Goal: Information Seeking & Learning: Learn about a topic

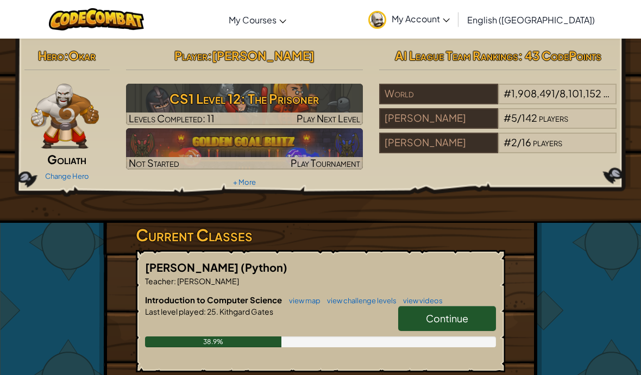
click at [446, 304] on h6 "Introduction to Computer Science view map view challenge levels view videos" at bounding box center [320, 300] width 351 height 12
click at [446, 319] on span "Continue" at bounding box center [447, 318] width 42 height 12
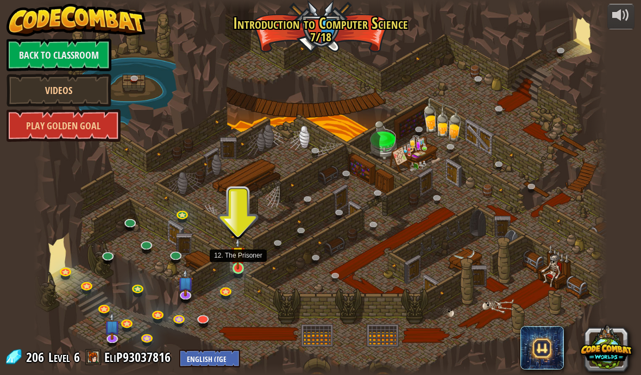
click at [233, 273] on link at bounding box center [240, 270] width 22 height 22
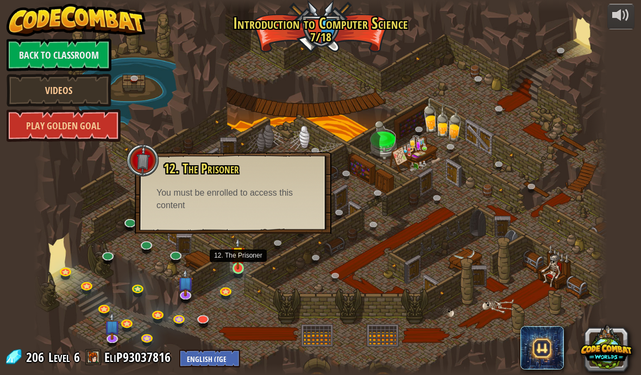
click at [235, 260] on img at bounding box center [238, 253] width 14 height 32
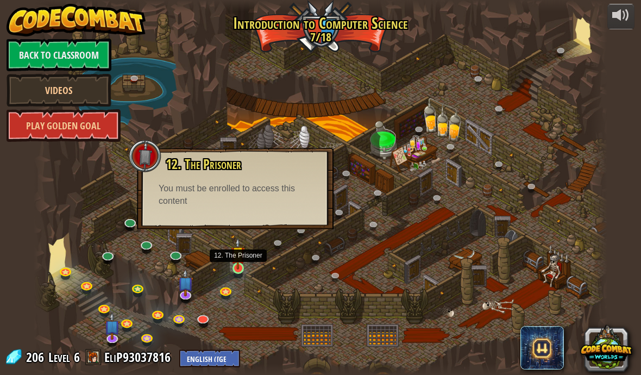
click at [231, 264] on img at bounding box center [238, 253] width 14 height 32
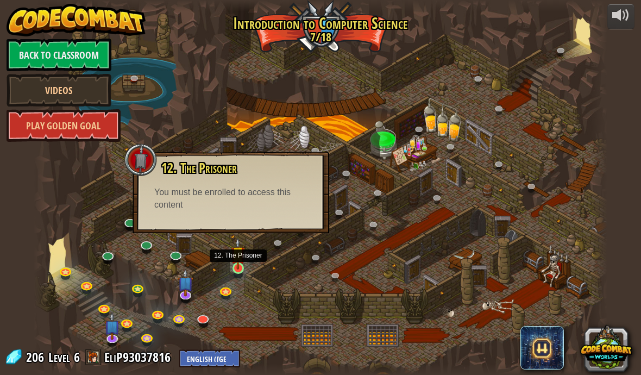
click at [231, 264] on img at bounding box center [238, 253] width 14 height 32
click at [233, 253] on img at bounding box center [238, 253] width 14 height 32
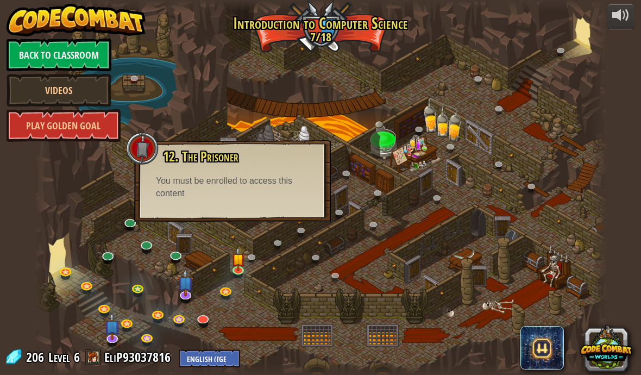
click at [212, 308] on div at bounding box center [321, 187] width 574 height 375
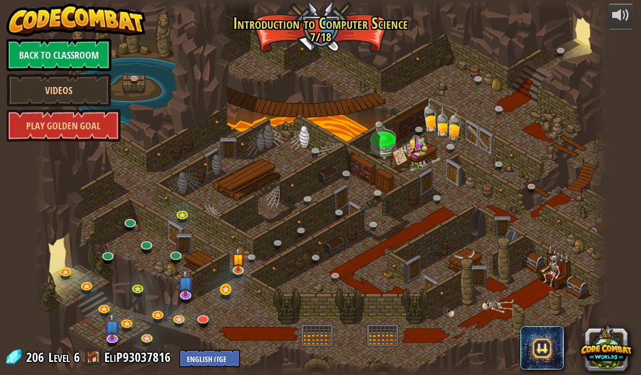
click at [228, 289] on link at bounding box center [227, 291] width 22 height 22
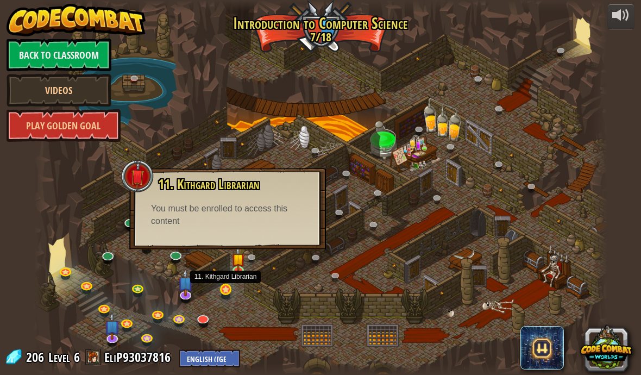
click at [222, 292] on link at bounding box center [227, 291] width 22 height 22
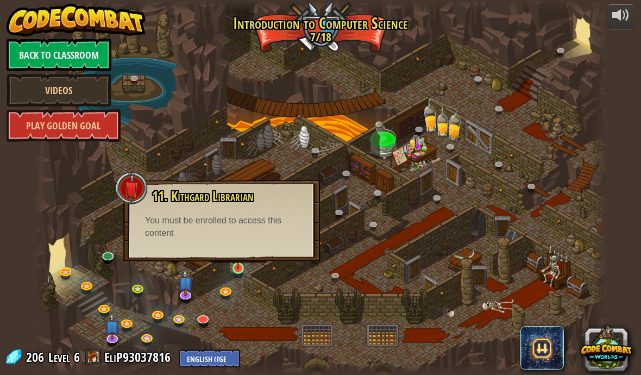
click at [241, 261] on img at bounding box center [238, 253] width 14 height 32
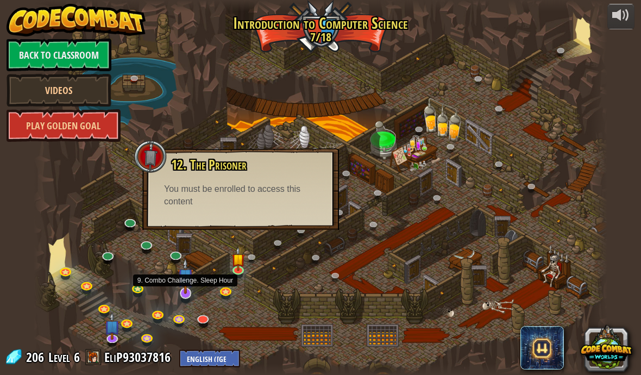
click at [188, 292] on img at bounding box center [186, 276] width 16 height 36
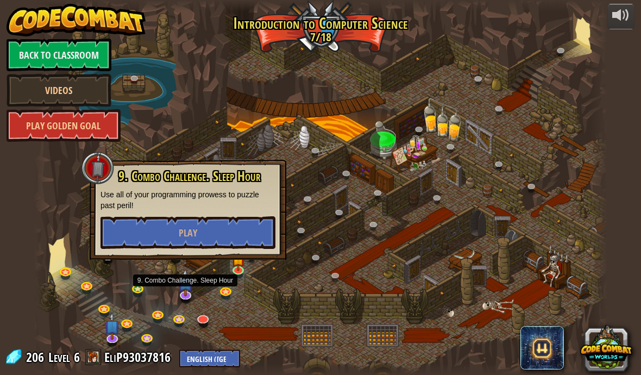
click at [184, 310] on div at bounding box center [321, 187] width 574 height 375
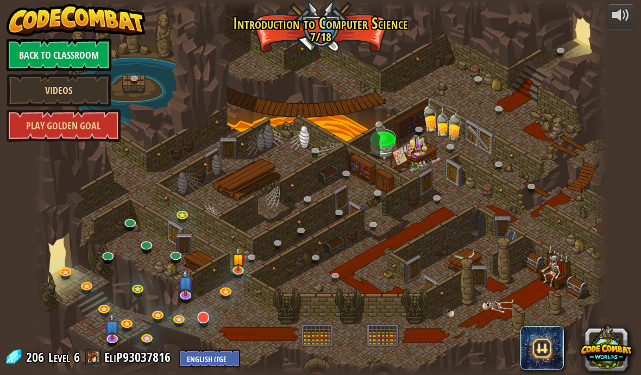
click at [209, 318] on link at bounding box center [204, 318] width 22 height 22
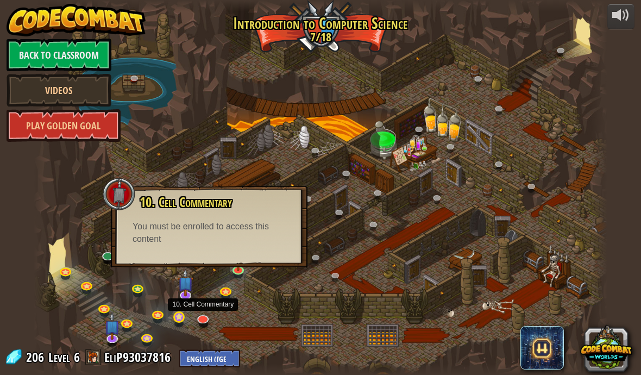
click at [185, 314] on link at bounding box center [181, 319] width 22 height 22
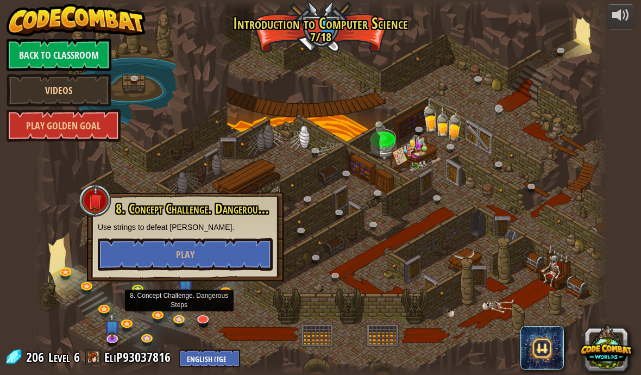
click at [499, 109] on link at bounding box center [502, 111] width 22 height 22
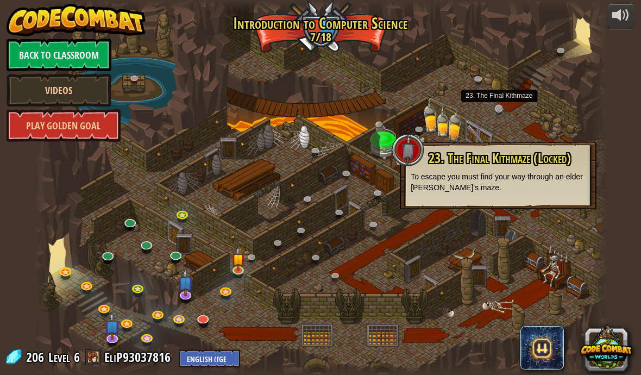
click at [493, 110] on link at bounding box center [502, 111] width 22 height 22
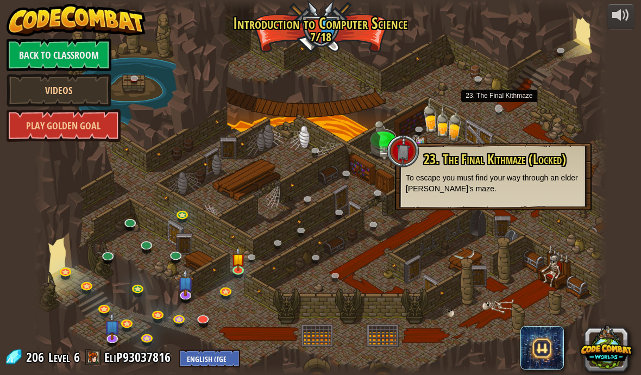
click at [495, 111] on link at bounding box center [502, 111] width 22 height 22
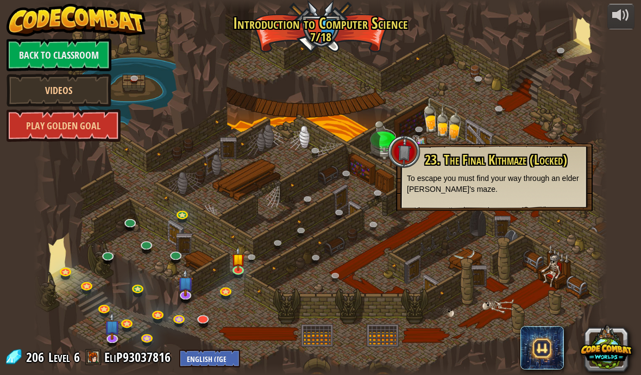
click at [552, 67] on div at bounding box center [321, 187] width 574 height 375
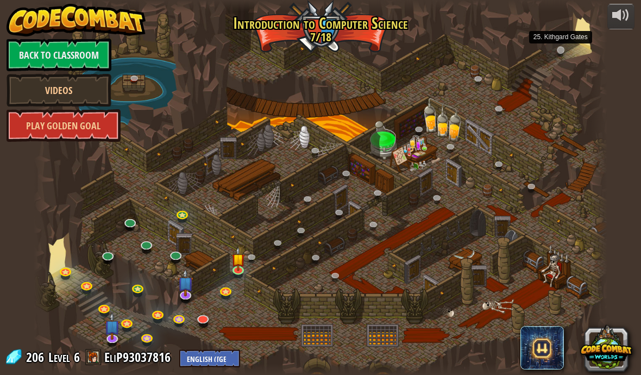
click at [559, 50] on link at bounding box center [564, 53] width 22 height 22
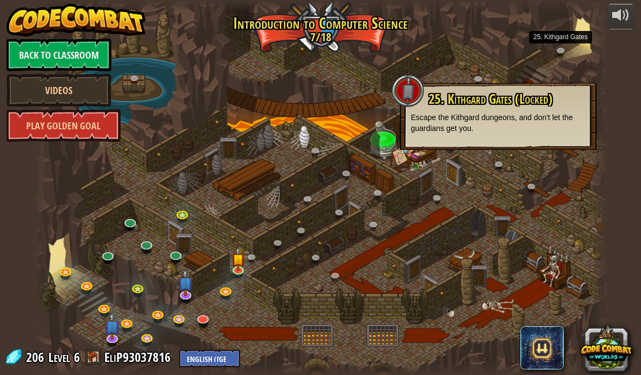
click at [224, 281] on div at bounding box center [321, 187] width 574 height 375
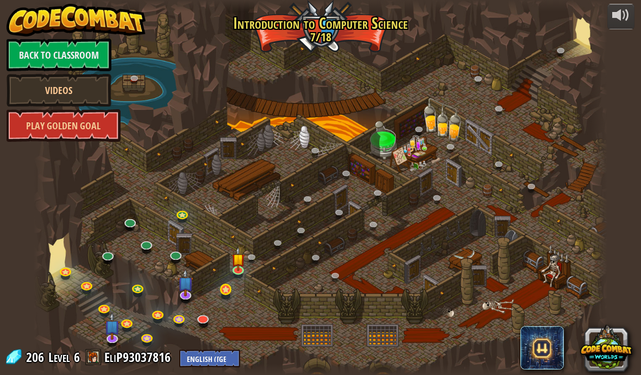
click at [227, 287] on link at bounding box center [227, 291] width 22 height 22
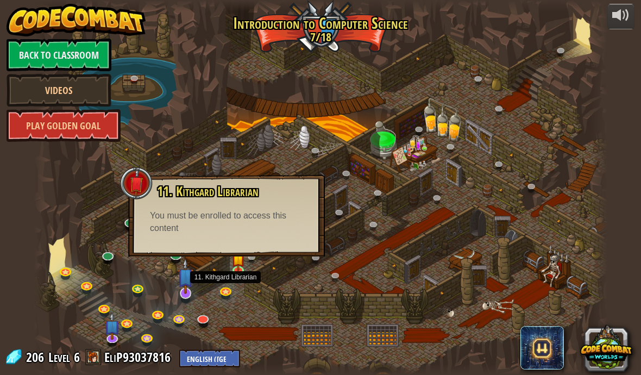
click at [193, 302] on div at bounding box center [321, 187] width 574 height 375
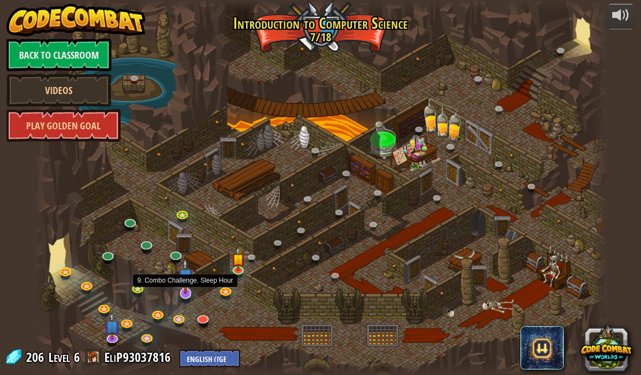
click at [190, 290] on img at bounding box center [186, 276] width 16 height 36
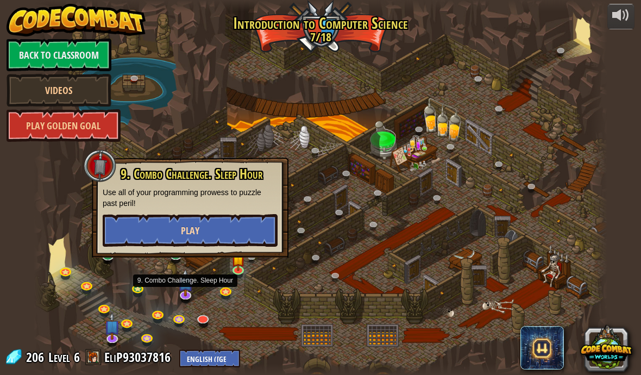
click at [213, 239] on button "Play" at bounding box center [190, 230] width 175 height 33
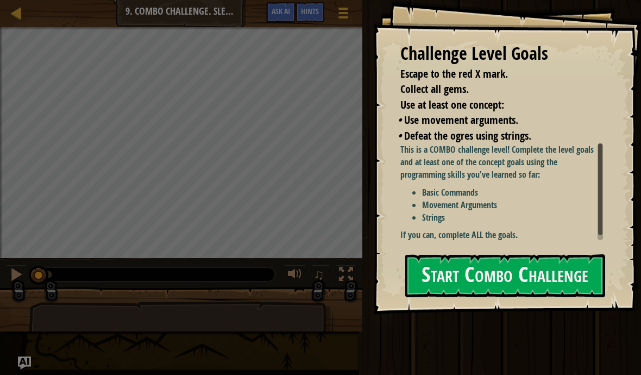
click at [543, 215] on li "Strings" at bounding box center [512, 217] width 181 height 12
click at [507, 255] on button "Start Combo Challenge" at bounding box center [505, 275] width 200 height 43
